Goal: Information Seeking & Learning: Compare options

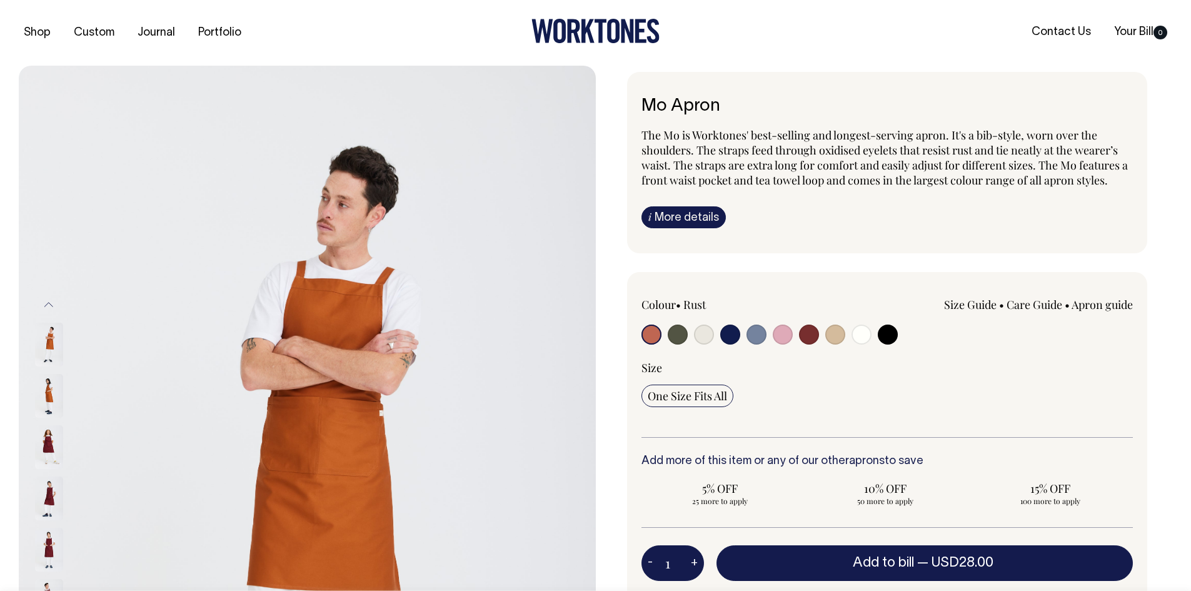
click at [835, 332] on input "radio" at bounding box center [835, 335] width 20 height 20
radio input "true"
select select "Khaki"
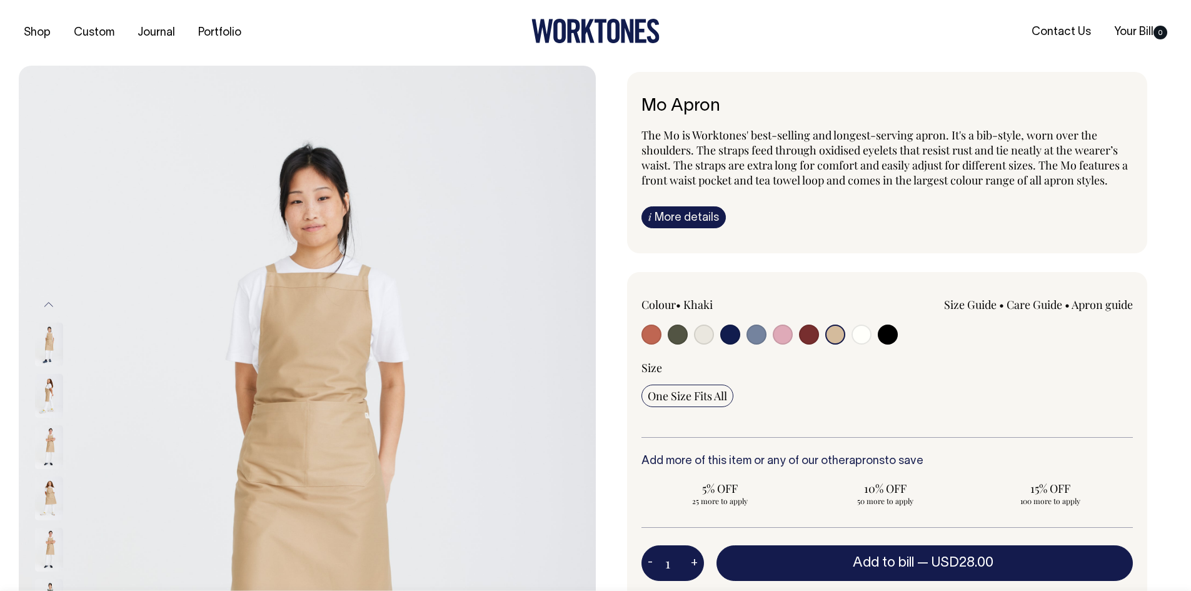
click at [704, 336] on input "radio" at bounding box center [704, 335] width 20 height 20
radio input "true"
select select "Natural"
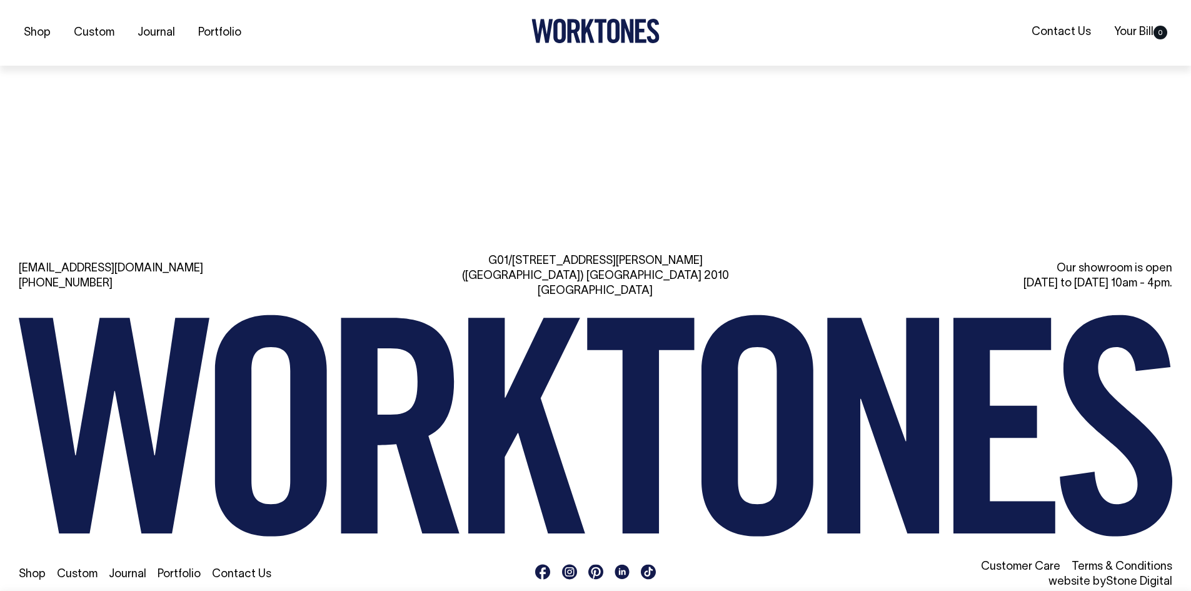
scroll to position [2102, 0]
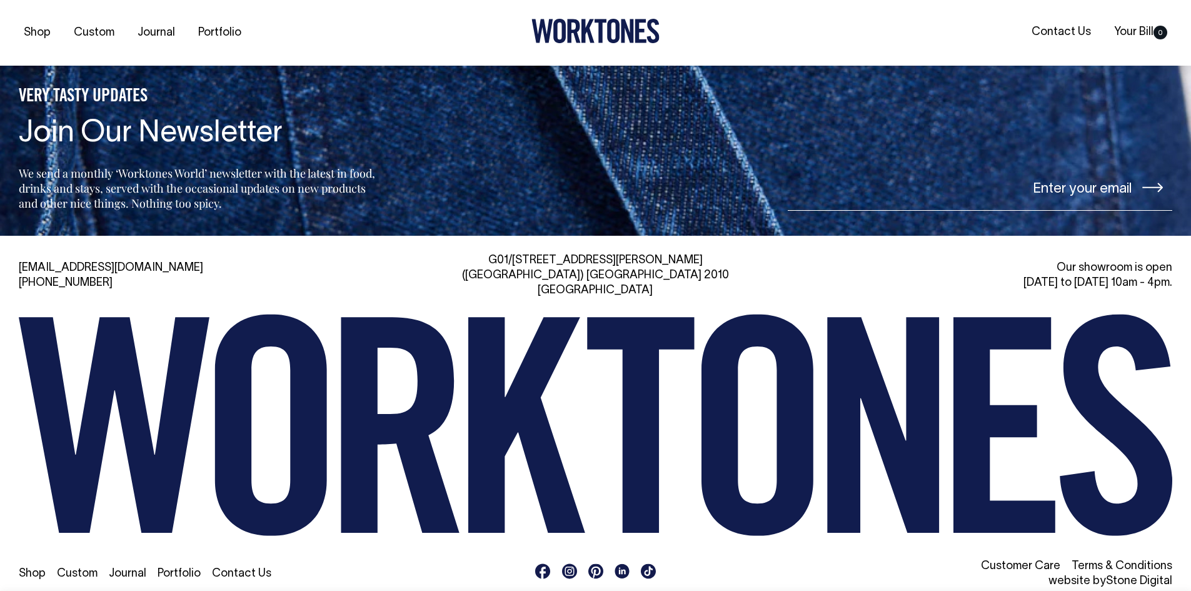
click at [830, 73] on div "VERY TASTY UPDATES Join Our Newsletter We send a monthly ‘Worktones World’ news…" at bounding box center [595, 98] width 1191 height 275
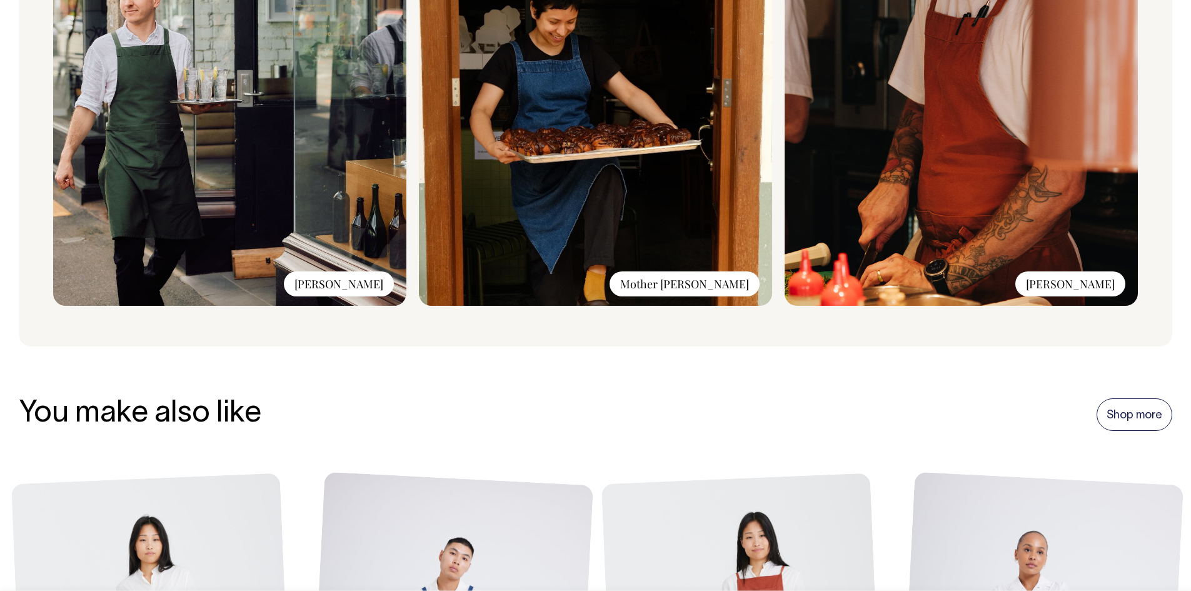
scroll to position [1101, 0]
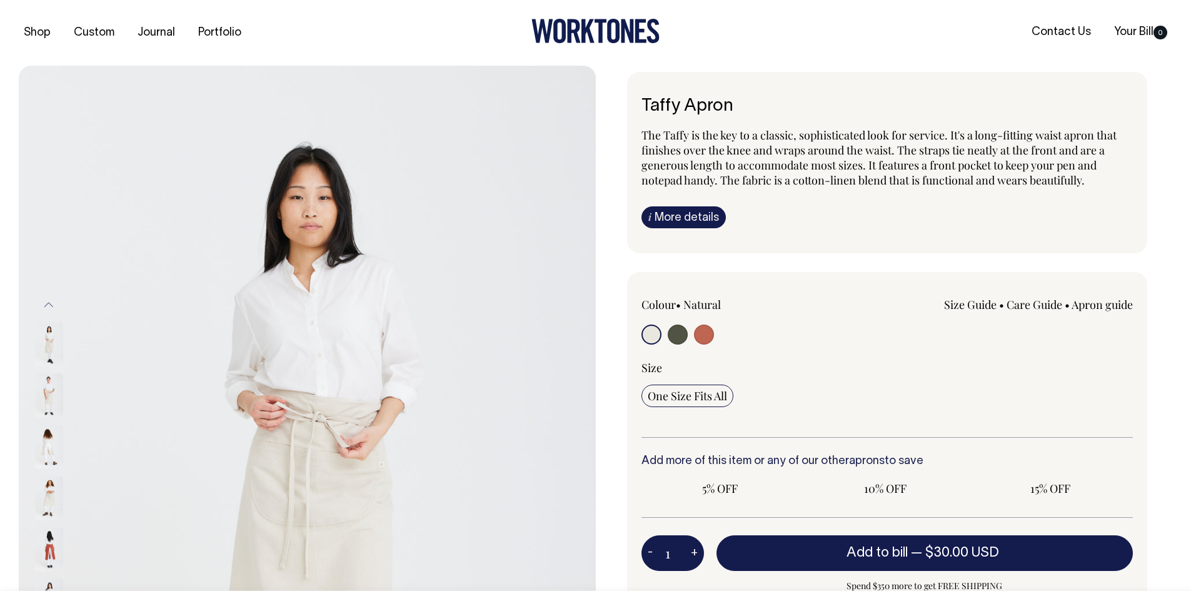
radio input "true"
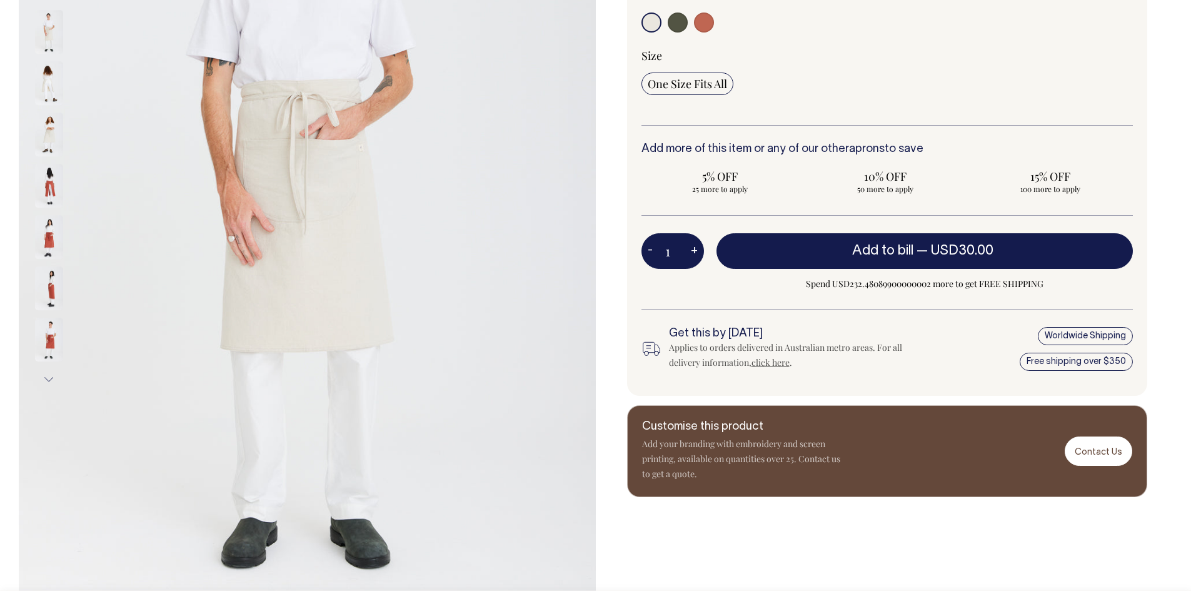
scroll to position [313, 0]
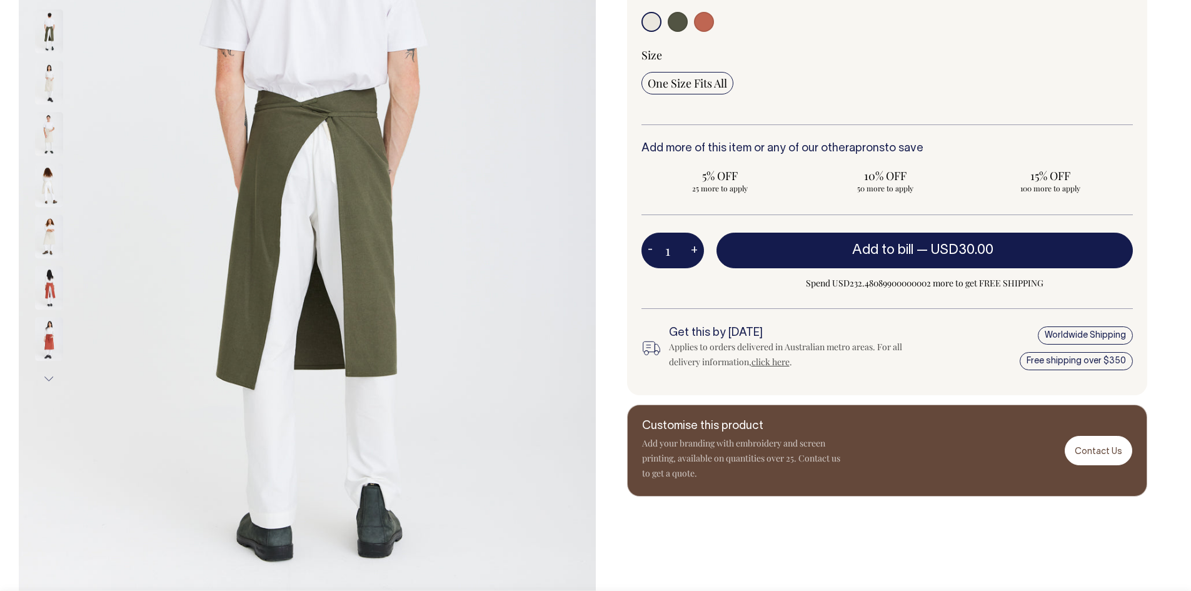
click at [685, 22] on input "radio" at bounding box center [678, 22] width 20 height 20
radio input "true"
select select "Olive"
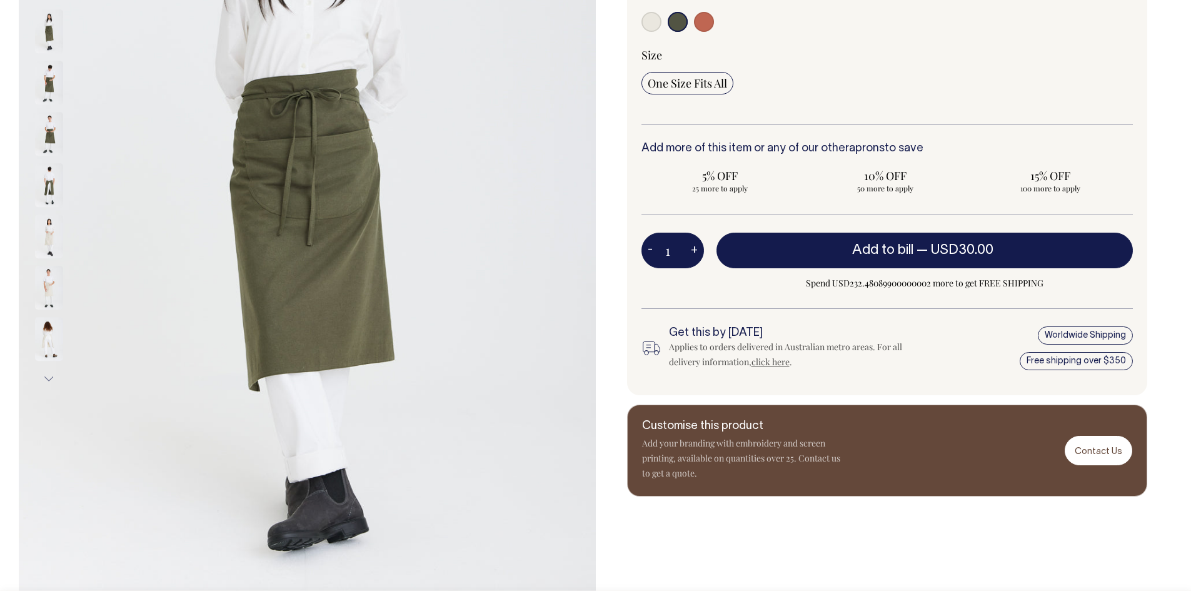
click at [696, 21] on input "radio" at bounding box center [704, 22] width 20 height 20
radio input "true"
select select "Rust"
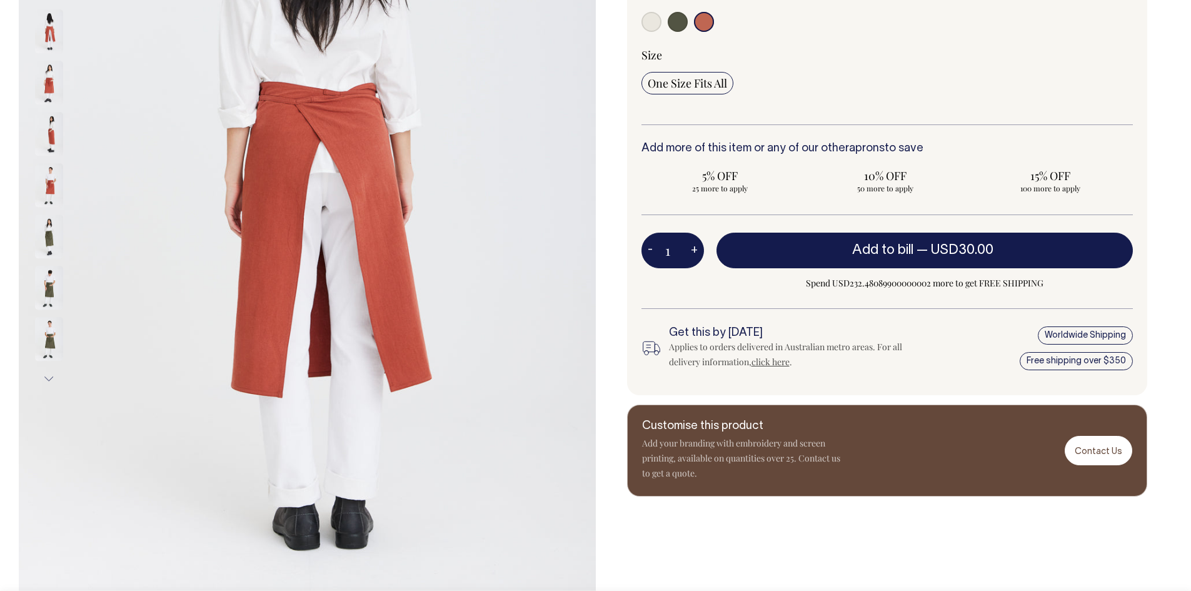
click at [644, 31] on label at bounding box center [652, 23] width 20 height 23
click at [644, 31] on input "radio" at bounding box center [652, 22] width 20 height 20
radio input "true"
select select "Natural"
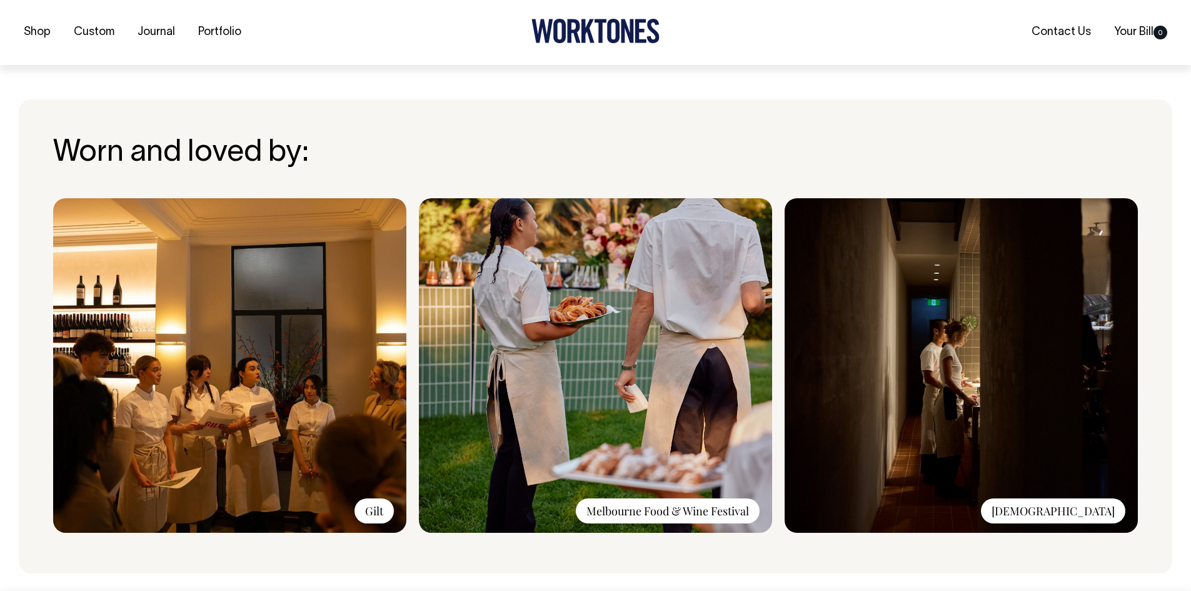
scroll to position [875, 0]
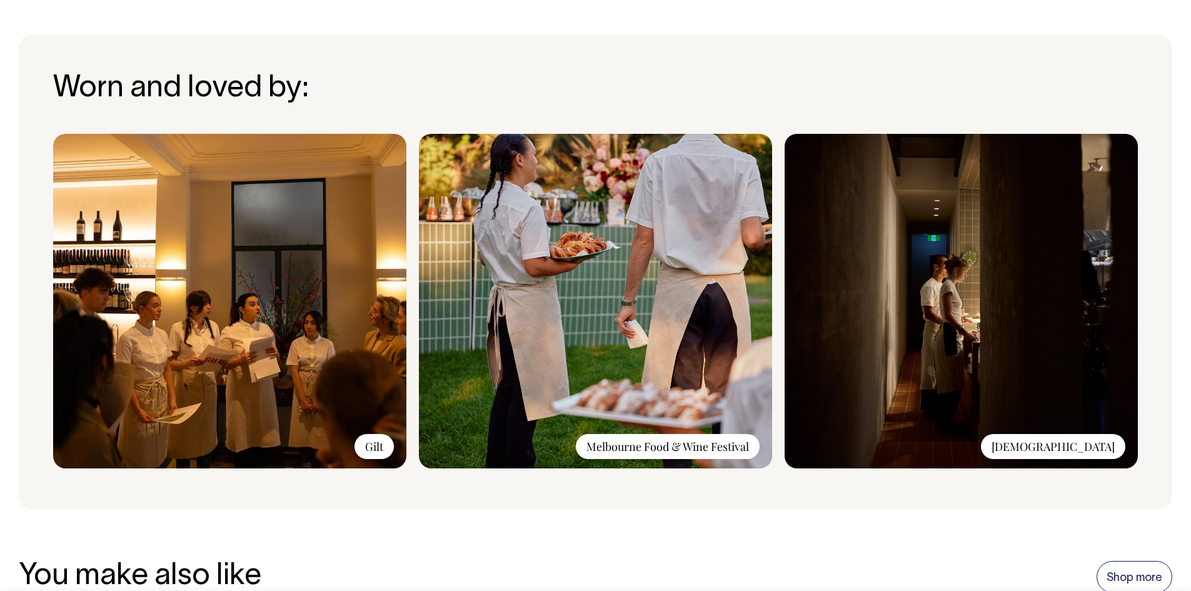
click at [660, 294] on img at bounding box center [595, 301] width 353 height 335
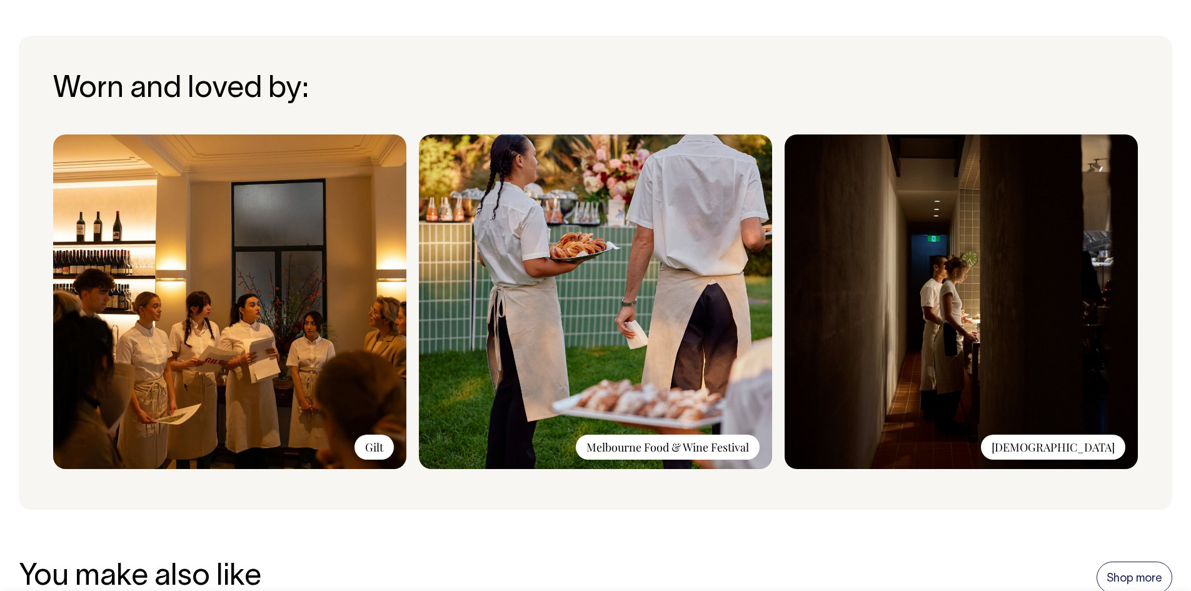
scroll to position [938, 0]
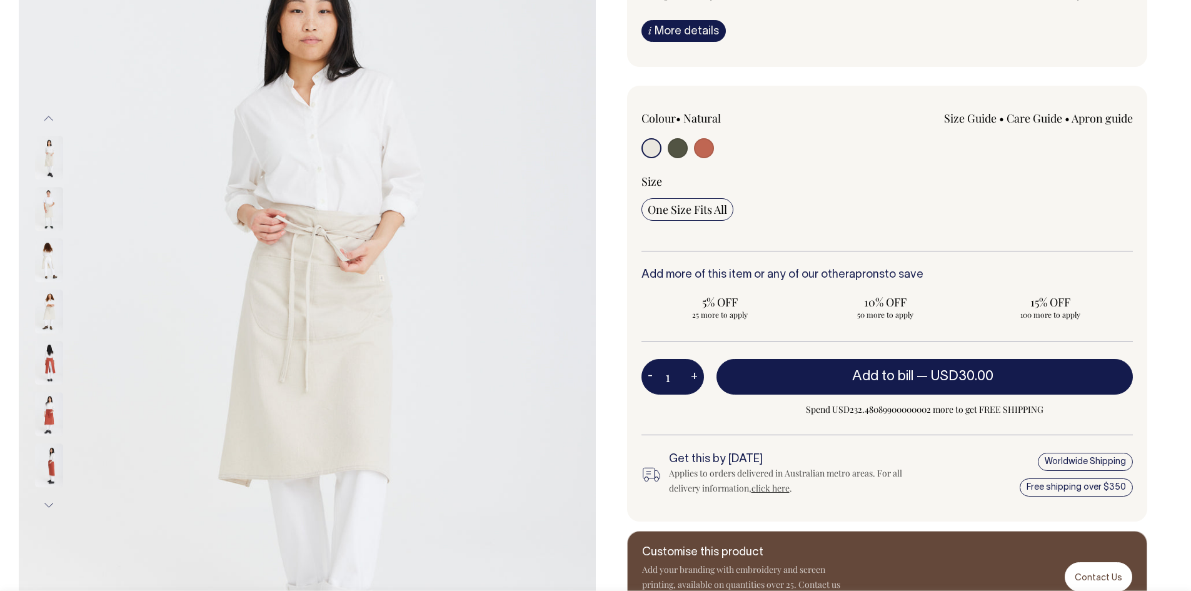
click at [703, 157] on label at bounding box center [704, 149] width 20 height 23
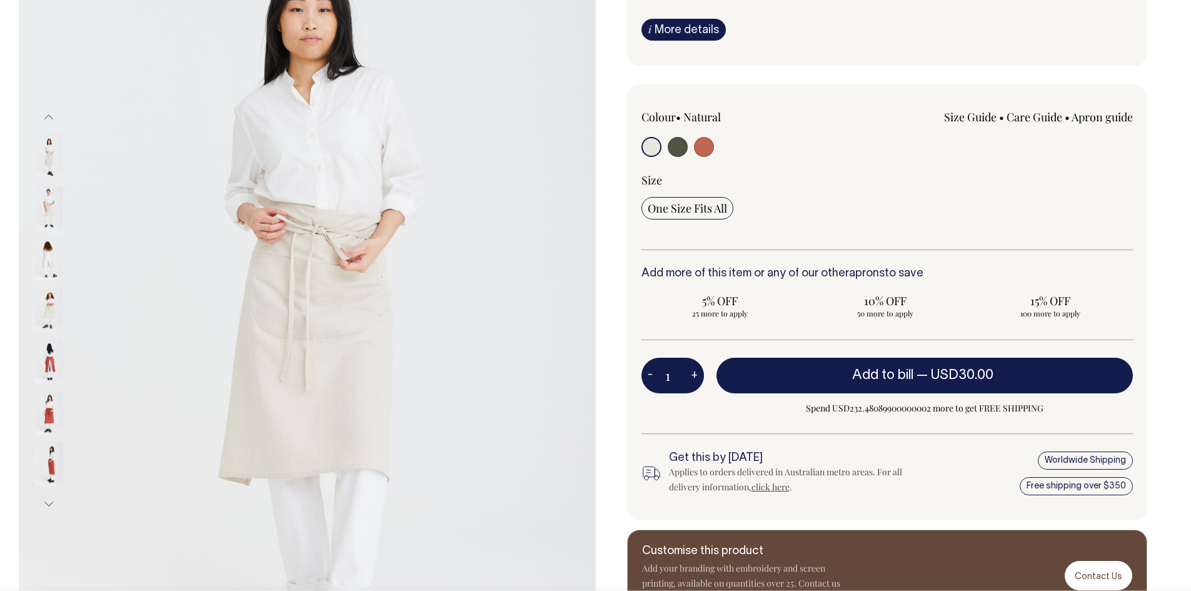
click at [705, 151] on input "radio" at bounding box center [704, 147] width 20 height 20
radio input "true"
select select "Rust"
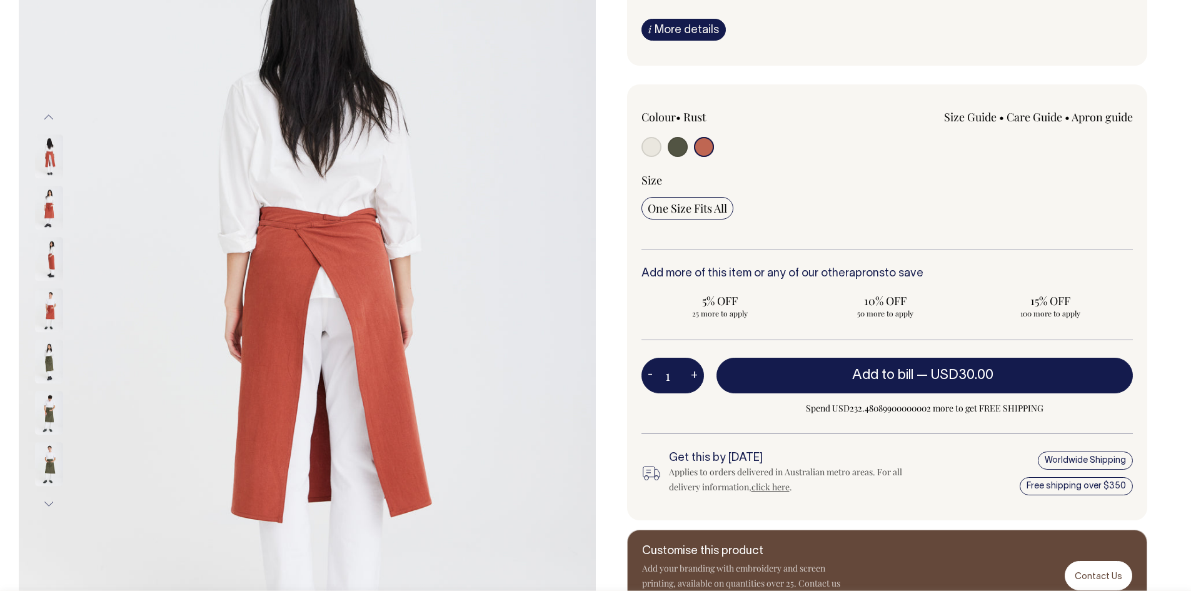
click at [685, 150] on input "radio" at bounding box center [678, 147] width 20 height 20
radio input "true"
select select "Olive"
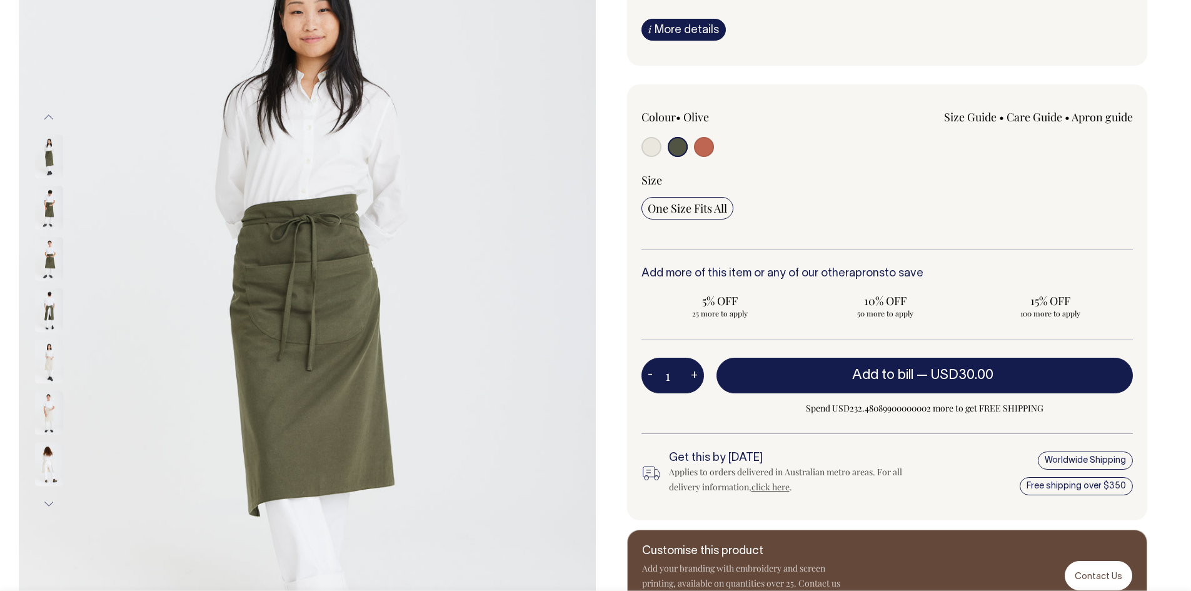
click at [647, 151] on input "radio" at bounding box center [652, 147] width 20 height 20
radio input "true"
select select "Natural"
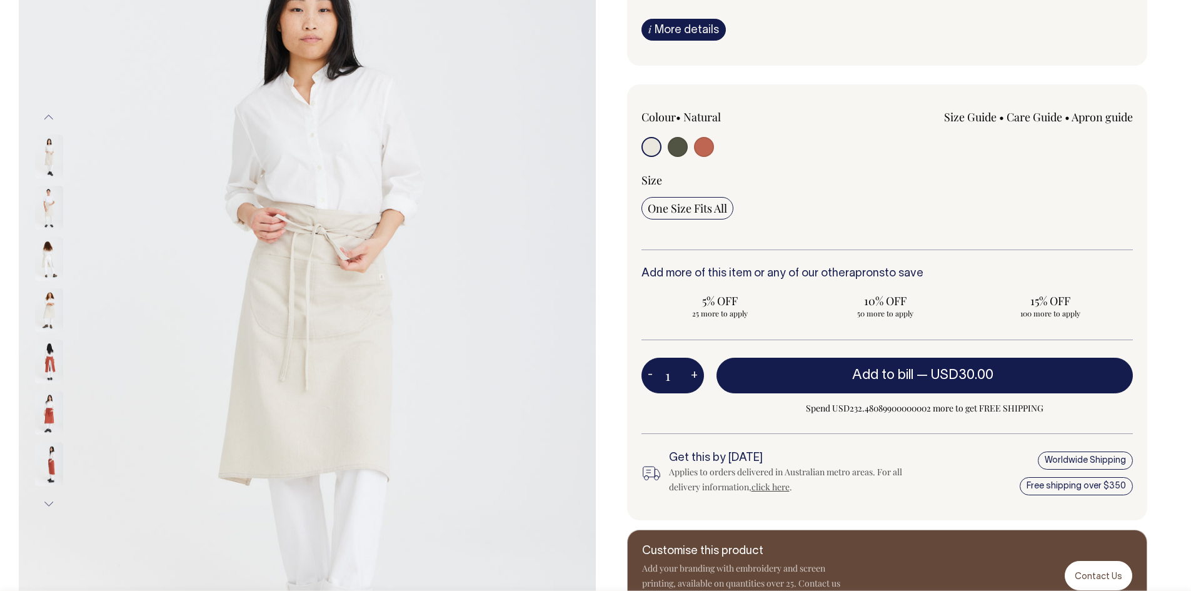
click at [673, 151] on input "radio" at bounding box center [678, 147] width 20 height 20
radio input "true"
select select "Olive"
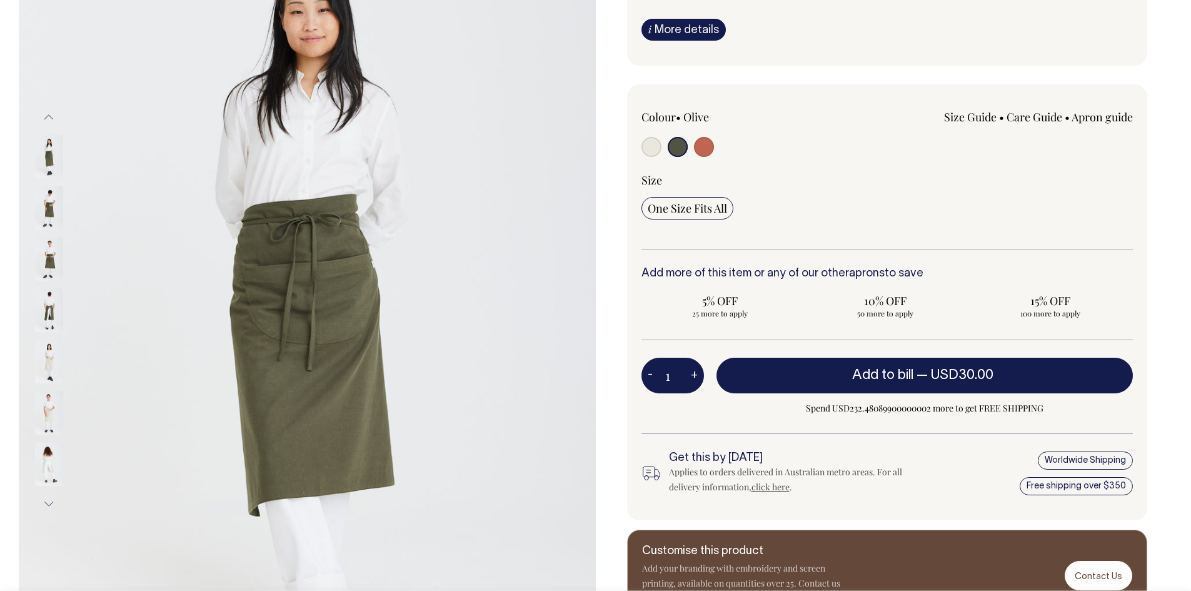
click at [701, 149] on input "radio" at bounding box center [704, 147] width 20 height 20
radio input "true"
select select "Rust"
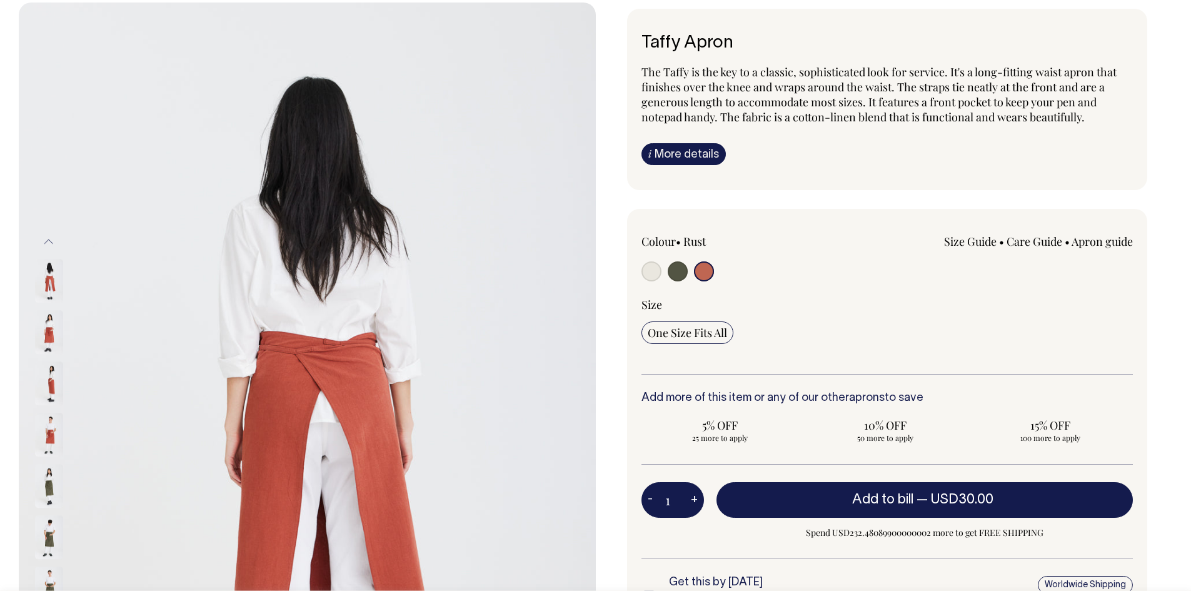
scroll to position [63, 0]
click at [645, 138] on div "The Taffy is the key to a classic, sophisticated look for service. It's a long-…" at bounding box center [888, 115] width 492 height 101
click at [667, 147] on link "i More details" at bounding box center [684, 155] width 84 height 22
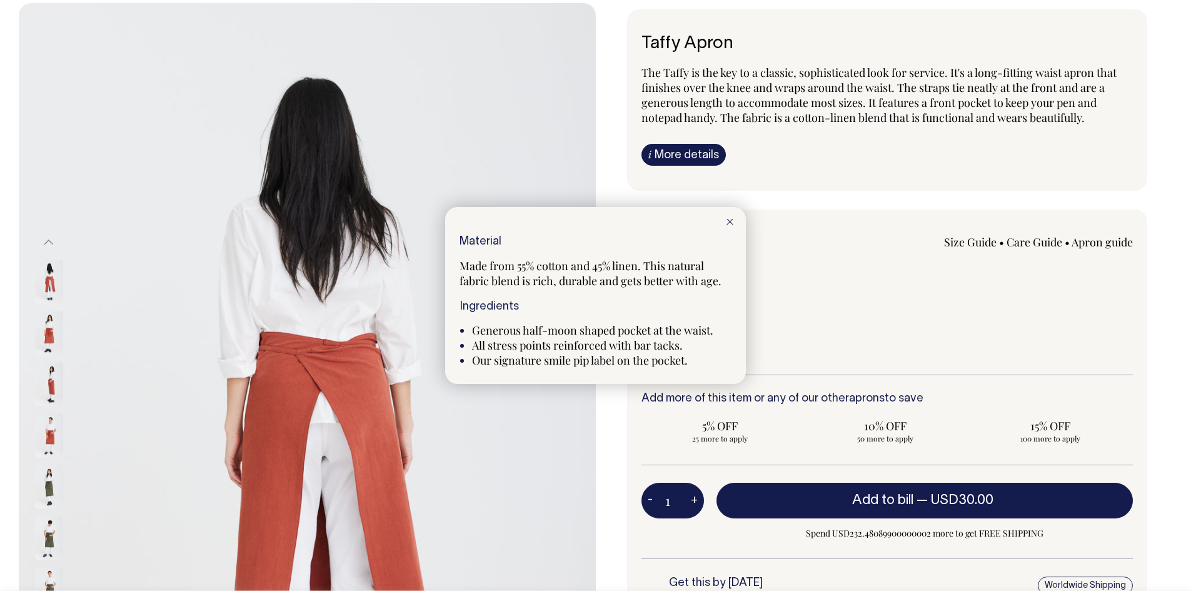
click at [892, 223] on div at bounding box center [595, 295] width 1191 height 591
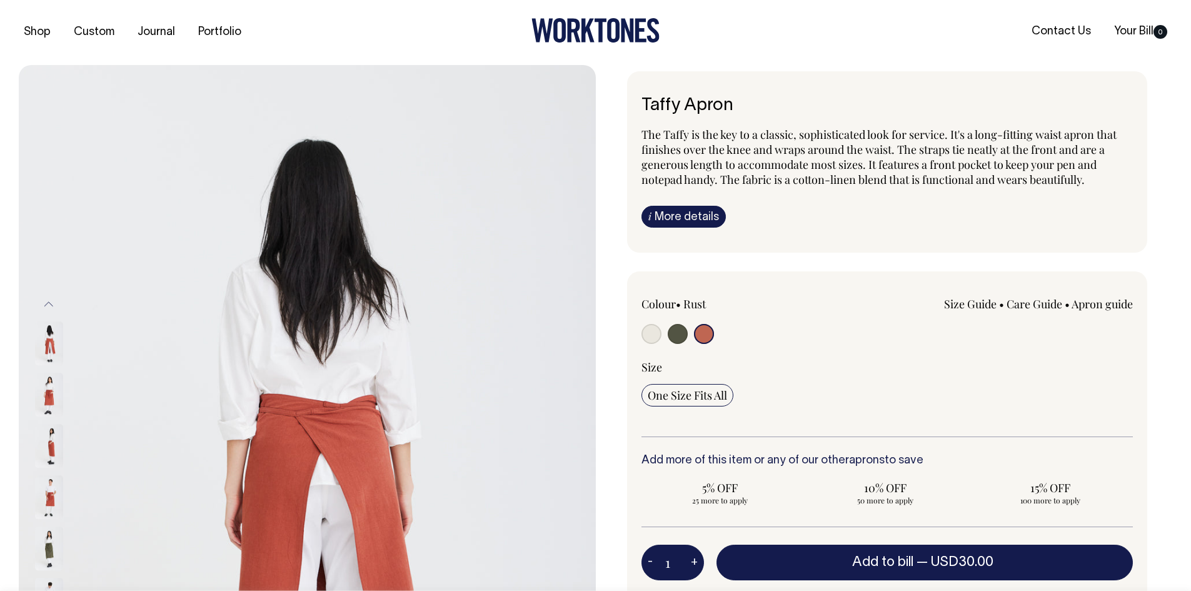
scroll to position [0, 0]
click at [46, 453] on img at bounding box center [49, 447] width 28 height 44
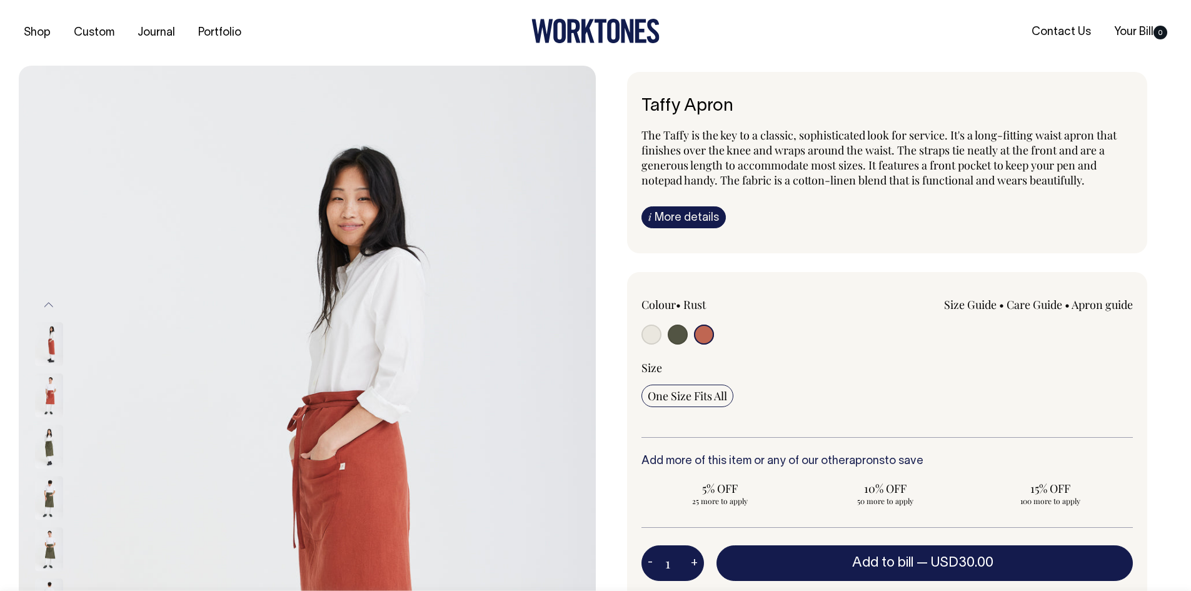
click at [51, 315] on img at bounding box center [49, 293] width 28 height 44
click at [50, 350] on img at bounding box center [49, 345] width 28 height 44
click at [50, 345] on img at bounding box center [49, 345] width 28 height 44
